Goal: Check status: Check status

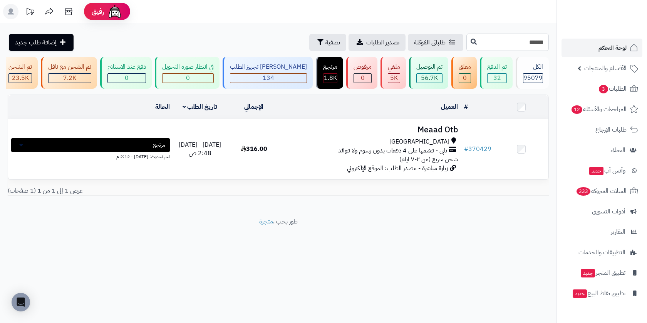
drag, startPoint x: 526, startPoint y: 43, endPoint x: 627, endPoint y: 43, distance: 101.3
click at [627, 43] on div "رفيق ! الطلبات معالجة مكتمل إرجاع المنتجات العملاء المتواجدون الان 227773 عملاء…" at bounding box center [323, 161] width 647 height 323
paste input "text"
type input "******"
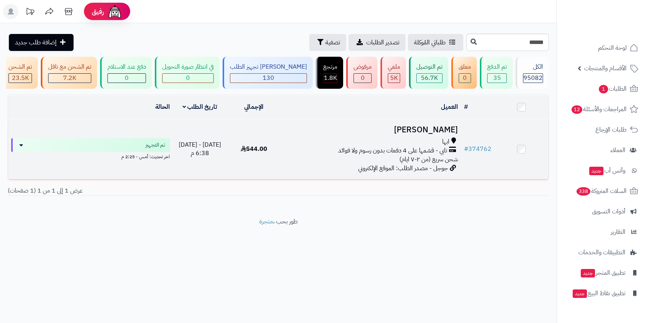
click at [321, 160] on div "ابها تابي - قسّمها على 4 دفعات بدون رسوم ولا فوائد شحن سريع (من ٢-٧ ايام)" at bounding box center [371, 150] width 174 height 27
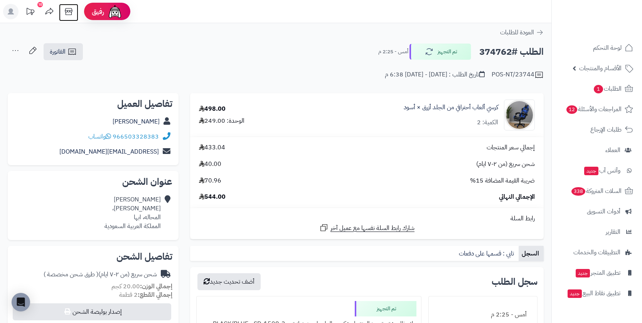
click at [64, 11] on icon at bounding box center [68, 11] width 15 height 15
